Goal: Task Accomplishment & Management: Complete application form

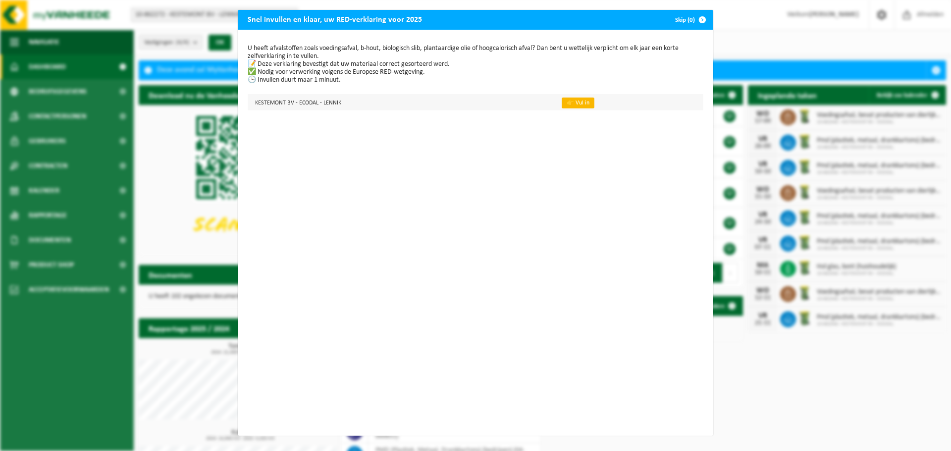
click at [564, 103] on link "👉 Vul in" at bounding box center [578, 103] width 33 height 11
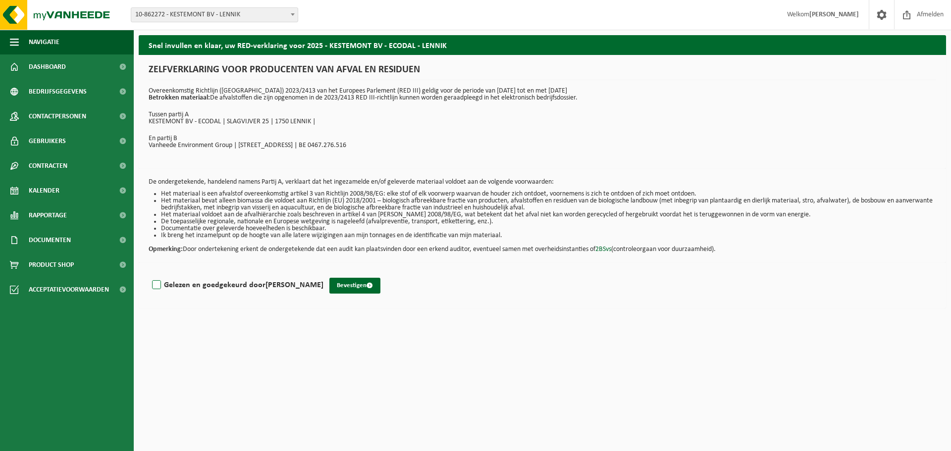
click at [160, 283] on label "Gelezen en goedgekeurd door [PERSON_NAME]" at bounding box center [236, 285] width 173 height 15
click at [323, 273] on input "Gelezen en goedgekeurd door [PERSON_NAME]" at bounding box center [323, 272] width 0 height 0
checkbox input "true"
click at [358, 283] on button "Bevestigen" at bounding box center [354, 286] width 51 height 16
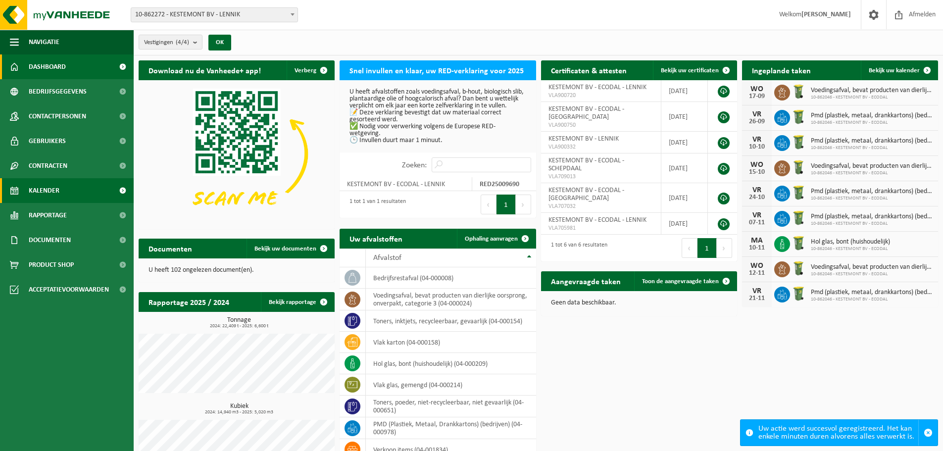
click at [66, 189] on link "Kalender" at bounding box center [67, 190] width 134 height 25
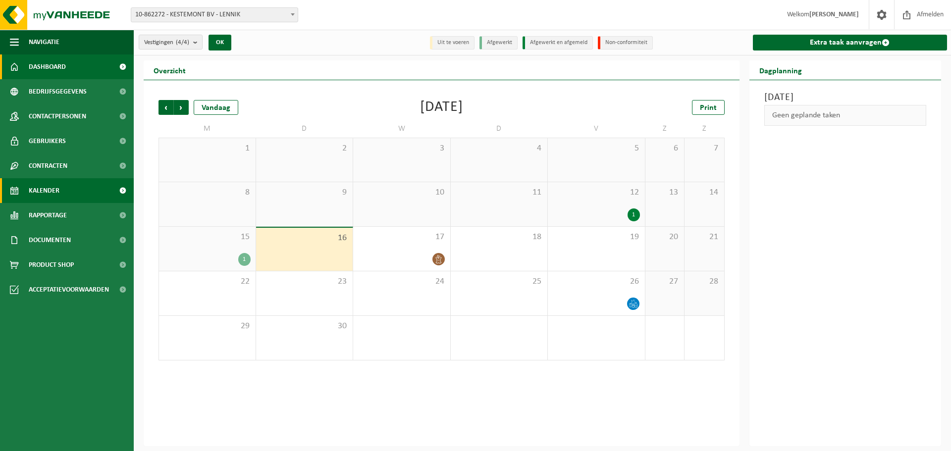
drag, startPoint x: 48, startPoint y: 65, endPoint x: 65, endPoint y: 107, distance: 45.3
click at [49, 65] on span "Dashboard" at bounding box center [47, 66] width 37 height 25
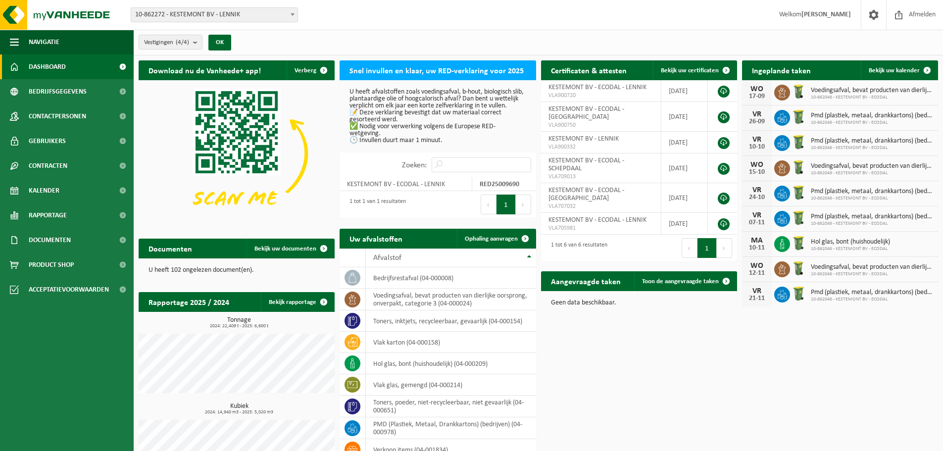
scroll to position [41, 0]
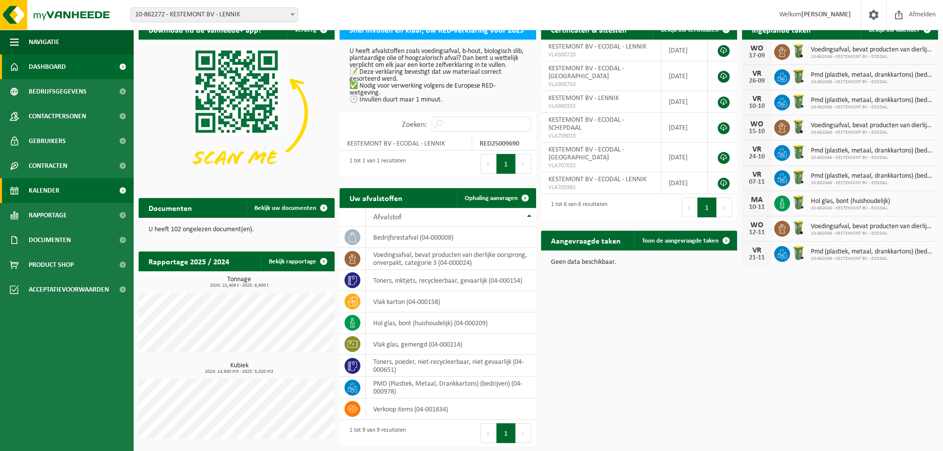
click at [52, 190] on span "Kalender" at bounding box center [44, 190] width 31 height 25
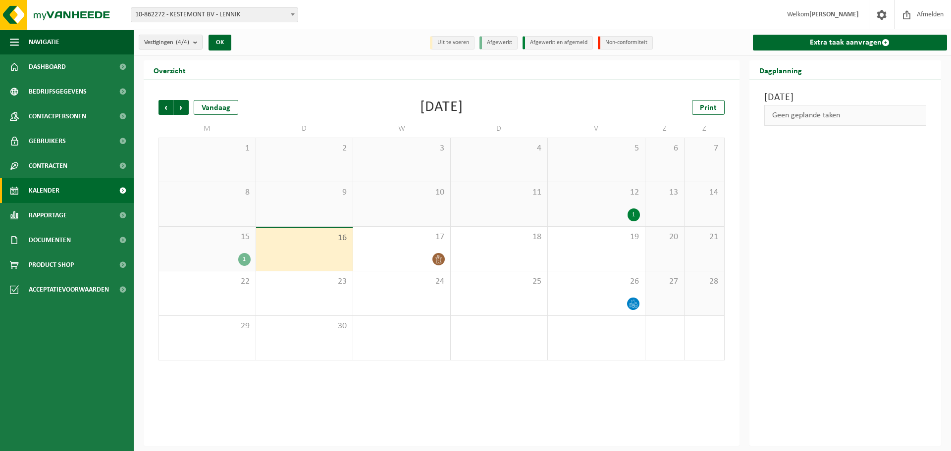
click at [219, 246] on div "15 1" at bounding box center [207, 249] width 97 height 44
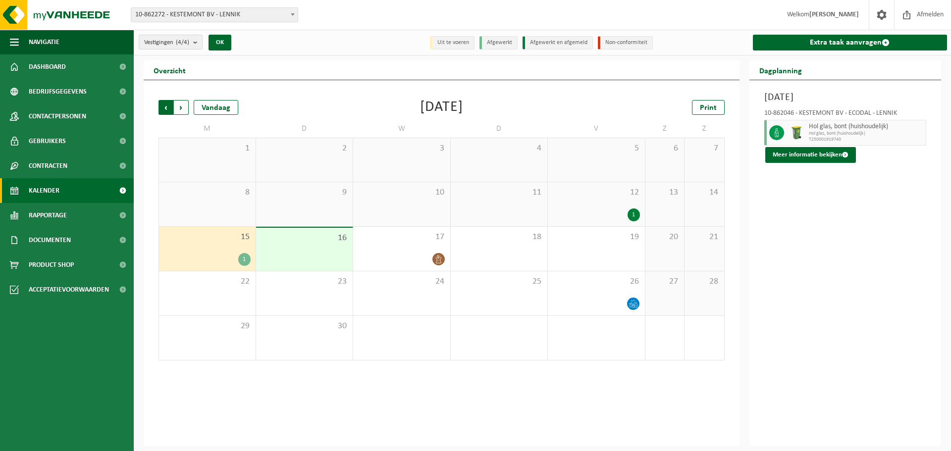
click at [179, 104] on span "Volgende" at bounding box center [181, 107] width 15 height 15
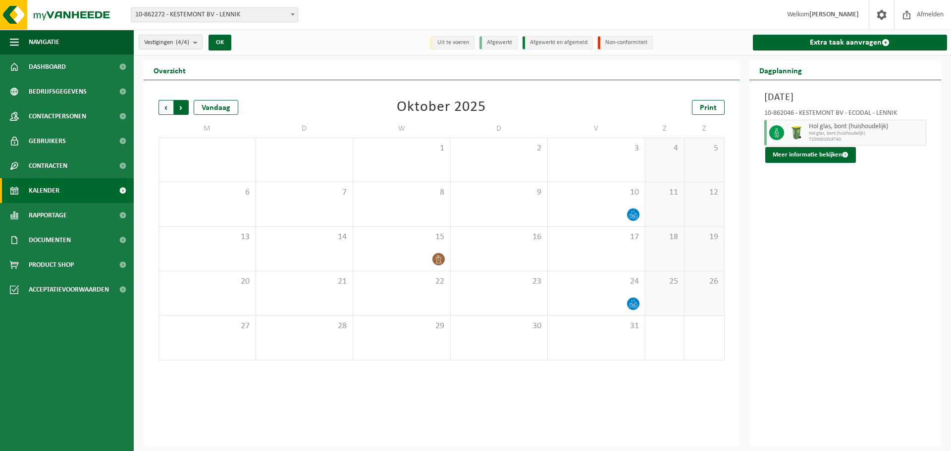
click at [161, 110] on span "Vorige" at bounding box center [165, 107] width 15 height 15
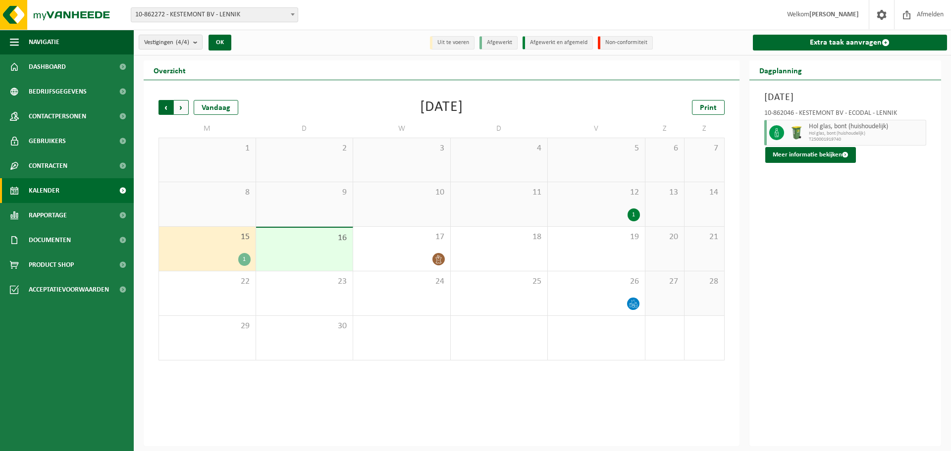
click at [184, 107] on span "Volgende" at bounding box center [181, 107] width 15 height 15
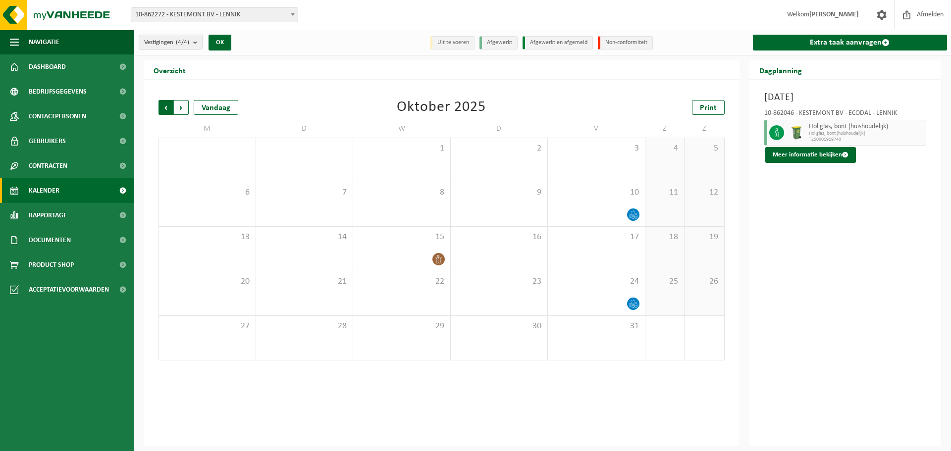
click at [183, 107] on span "Volgende" at bounding box center [181, 107] width 15 height 15
click at [924, 12] on span "Afmelden" at bounding box center [930, 14] width 32 height 29
